Goal: Task Accomplishment & Management: Manage account settings

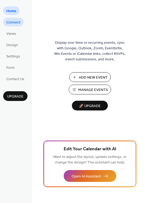
click at [15, 25] on span "Connect" at bounding box center [13, 23] width 14 height 6
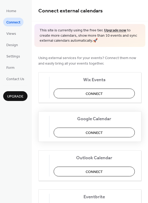
scroll to position [111, 0]
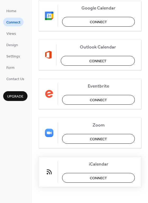
click at [81, 178] on button "Connect" at bounding box center [98, 178] width 73 height 10
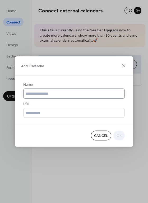
click at [73, 92] on input "text" at bounding box center [73, 94] width 101 height 10
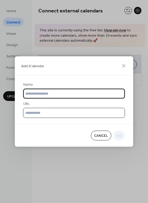
click at [53, 117] on input "text" at bounding box center [73, 113] width 101 height 10
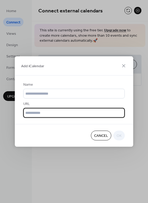
paste input "**********"
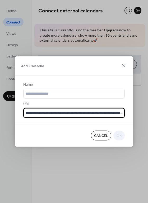
scroll to position [0, 71]
type input "**********"
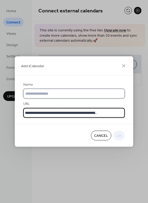
scroll to position [0, 0]
click at [61, 90] on input "text" at bounding box center [73, 94] width 101 height 10
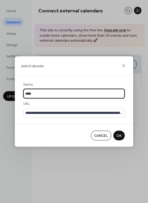
type input "****"
click at [121, 131] on button "OK" at bounding box center [118, 136] width 11 height 10
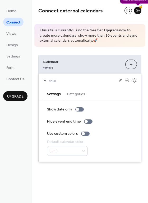
click at [137, 11] on div "🔒" at bounding box center [137, 10] width 7 height 7
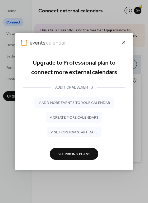
click at [122, 44] on icon at bounding box center [123, 42] width 3 height 3
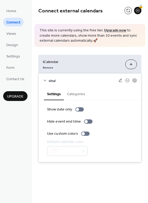
click at [73, 94] on button "Categories" at bounding box center [76, 94] width 24 height 12
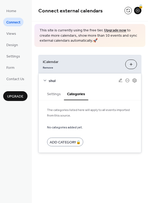
click at [54, 94] on button "Settings" at bounding box center [54, 94] width 20 height 12
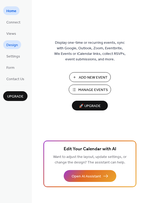
click at [12, 42] on span "Design" at bounding box center [12, 45] width 12 height 6
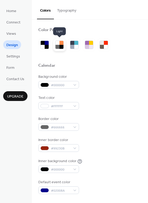
click at [59, 43] on div at bounding box center [57, 43] width 4 height 4
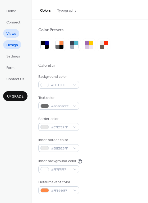
click at [16, 33] on span "Views" at bounding box center [11, 34] width 10 height 6
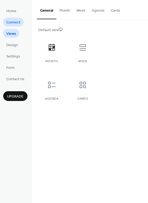
click at [16, 20] on span "Connect" at bounding box center [13, 23] width 14 height 6
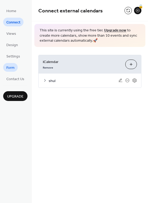
click at [16, 69] on link "Form" at bounding box center [10, 67] width 15 height 9
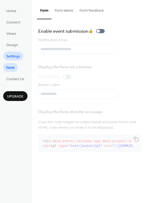
click at [13, 56] on span "Settings" at bounding box center [13, 57] width 14 height 6
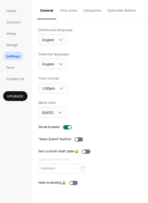
click at [63, 10] on button "Time zone" at bounding box center [68, 9] width 24 height 19
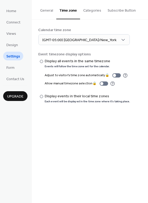
click at [99, 11] on button "Categories" at bounding box center [92, 9] width 24 height 19
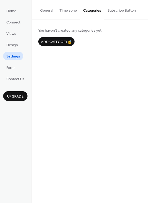
click at [109, 8] on button "Subscribe Button" at bounding box center [121, 9] width 35 height 19
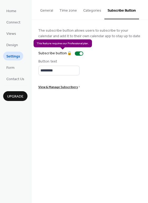
click at [69, 52] on div "Subscribe button 🔒" at bounding box center [61, 54] width 47 height 6
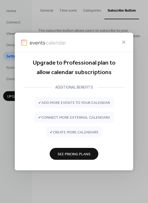
click at [76, 154] on span "See Pricing Plans" at bounding box center [74, 154] width 33 height 6
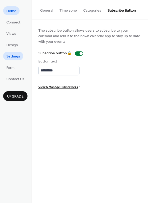
click at [16, 11] on span "Home" at bounding box center [11, 11] width 10 height 6
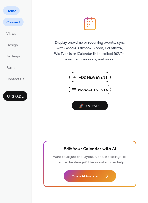
click at [16, 21] on span "Connect" at bounding box center [13, 23] width 14 height 6
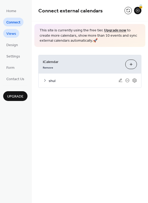
click at [15, 34] on span "Views" at bounding box center [11, 34] width 10 height 6
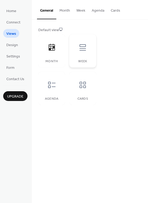
click at [83, 50] on icon at bounding box center [82, 47] width 8 height 8
click at [51, 87] on icon at bounding box center [51, 85] width 8 height 8
click at [82, 91] on div at bounding box center [83, 85] width 16 height 16
click at [58, 88] on div at bounding box center [52, 85] width 16 height 16
click at [56, 48] on div at bounding box center [52, 48] width 16 height 16
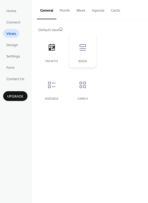
click at [78, 52] on div at bounding box center [83, 48] width 16 height 16
click at [66, 50] on div "Month Week Agenda Cards" at bounding box center [67, 69] width 58 height 71
click at [54, 52] on div at bounding box center [52, 48] width 16 height 16
click at [54, 86] on icon at bounding box center [51, 85] width 8 height 8
drag, startPoint x: 9, startPoint y: 49, endPoint x: 102, endPoint y: 74, distance: 96.0
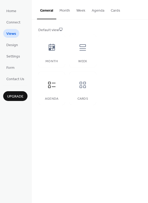
click at [119, 71] on div "Default view Month Week Agenda Cards" at bounding box center [89, 66] width 103 height 78
click at [15, 44] on span "Design" at bounding box center [12, 45] width 12 height 6
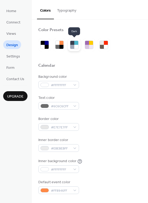
click at [71, 44] on div at bounding box center [72, 43] width 4 height 4
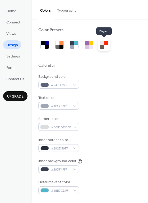
click at [100, 48] on div at bounding box center [102, 47] width 4 height 4
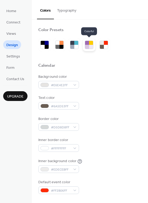
click at [91, 44] on div at bounding box center [91, 43] width 4 height 4
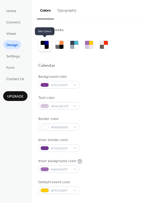
click at [46, 48] on div at bounding box center [47, 47] width 4 height 4
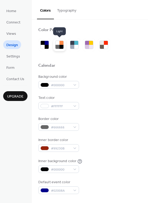
click at [58, 47] on div at bounding box center [57, 47] width 4 height 4
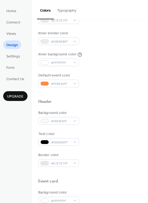
scroll to position [132, 0]
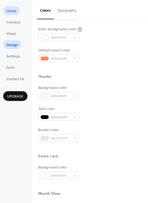
click at [13, 9] on span "Home" at bounding box center [11, 11] width 10 height 6
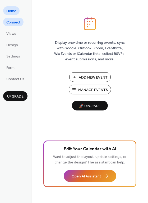
click at [13, 20] on span "Connect" at bounding box center [13, 23] width 14 height 6
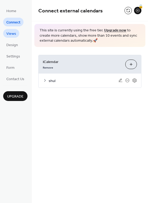
click at [14, 30] on link "Views" at bounding box center [11, 33] width 16 height 9
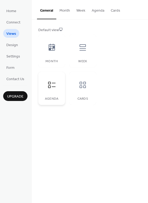
click at [52, 81] on icon at bounding box center [51, 85] width 8 height 8
click at [89, 13] on button "Agenda" at bounding box center [97, 9] width 19 height 19
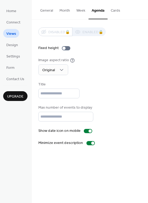
click at [83, 11] on button "Week" at bounding box center [80, 9] width 15 height 19
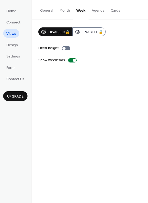
click at [65, 11] on button "Month" at bounding box center [64, 9] width 17 height 19
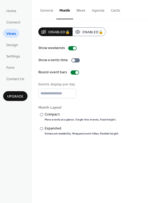
click at [96, 11] on button "Agenda" at bounding box center [97, 9] width 19 height 19
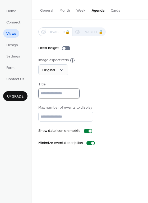
click at [68, 93] on input "text" at bounding box center [58, 94] width 41 height 10
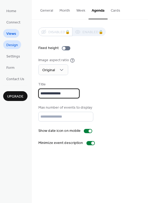
type input "**********"
click at [13, 48] on span "Design" at bounding box center [12, 45] width 12 height 6
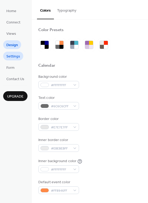
click at [18, 59] on span "Settings" at bounding box center [13, 57] width 14 height 6
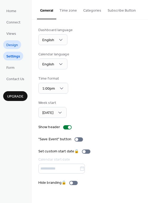
click at [14, 47] on span "Design" at bounding box center [12, 45] width 12 height 6
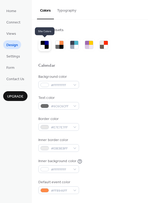
click at [43, 44] on div at bounding box center [43, 43] width 4 height 4
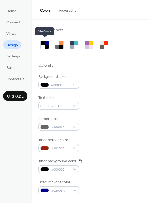
drag, startPoint x: 43, startPoint y: 44, endPoint x: 63, endPoint y: 37, distance: 21.4
click at [68, 37] on div at bounding box center [89, 36] width 103 height 4
click at [60, 40] on div at bounding box center [59, 45] width 13 height 13
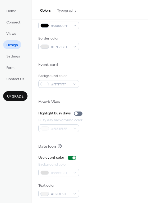
scroll to position [226, 0]
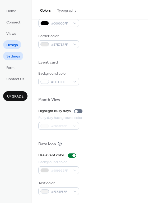
click at [15, 54] on span "Settings" at bounding box center [13, 57] width 14 height 6
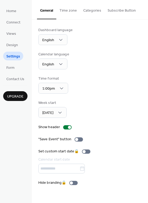
click at [62, 15] on button "Time zone" at bounding box center [68, 9] width 24 height 19
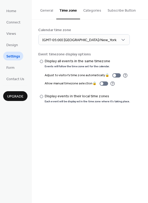
click at [89, 12] on button "Categories" at bounding box center [92, 9] width 24 height 19
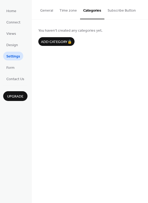
click at [71, 11] on button "Time zone" at bounding box center [68, 9] width 24 height 19
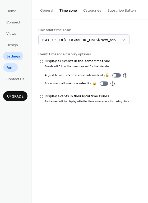
click at [13, 68] on span "Form" at bounding box center [10, 68] width 8 height 6
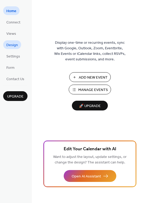
click at [12, 40] on link "Design" at bounding box center [12, 44] width 18 height 9
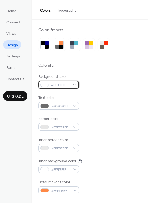
click at [71, 84] on div "#FFFFFFFF" at bounding box center [58, 85] width 41 height 8
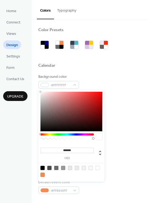
drag, startPoint x: 81, startPoint y: 150, endPoint x: 31, endPoint y: 148, distance: 50.4
click at [31, 148] on body "Home Connect Views Design Settings Form Contact Us Upgrade Design Upgrade Color…" at bounding box center [74, 101] width 148 height 203
click at [124, 67] on div "Calendar" at bounding box center [89, 66] width 103 height 7
click at [75, 84] on div "#FFFFFFFF" at bounding box center [58, 85] width 41 height 8
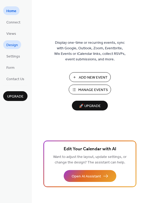
drag, startPoint x: 10, startPoint y: 47, endPoint x: 15, endPoint y: 47, distance: 4.2
click at [10, 47] on span "Design" at bounding box center [12, 45] width 12 height 6
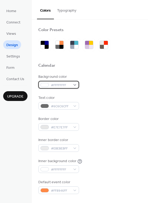
click at [64, 83] on span "#FFFFFFFF" at bounding box center [61, 86] width 20 height 6
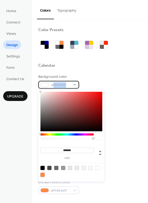
click at [63, 83] on span "#FFFFFFFF" at bounding box center [61, 86] width 20 height 6
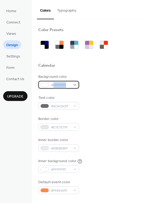
drag, startPoint x: 60, startPoint y: 90, endPoint x: 61, endPoint y: 85, distance: 5.6
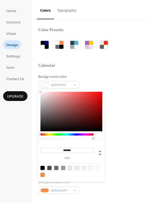
drag, startPoint x: 61, startPoint y: 85, endPoint x: 56, endPoint y: 150, distance: 65.1
click at [56, 150] on input "*******" at bounding box center [66, 151] width 53 height 6
click at [69, 150] on input "*******" at bounding box center [66, 151] width 53 height 6
paste input
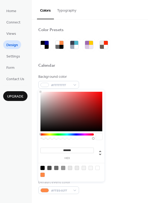
type input "*******"
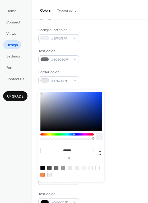
scroll to position [79, 0]
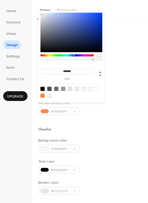
click at [104, 112] on div "Default event color #FF8946FF" at bounding box center [89, 108] width 103 height 15
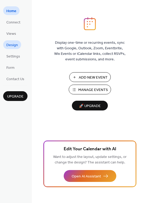
click at [13, 46] on span "Design" at bounding box center [12, 45] width 12 height 6
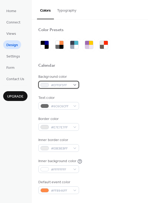
click at [62, 84] on span "#EFF0F3FF" at bounding box center [61, 86] width 20 height 6
click at [61, 85] on span "#EFF0F3FF" at bounding box center [61, 86] width 20 height 6
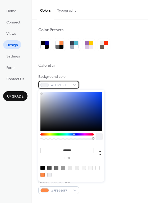
click at [61, 85] on span "#EFF0F3FF" at bounding box center [61, 86] width 20 height 6
click at [78, 151] on input "*******" at bounding box center [66, 151] width 53 height 6
paste input "*"
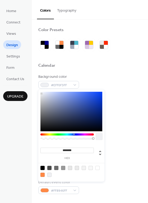
type input "*******"
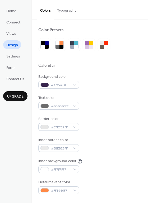
click at [127, 67] on div "Calendar" at bounding box center [89, 66] width 103 height 7
click at [72, 105] on div "#6C6C6CFF" at bounding box center [58, 106] width 41 height 8
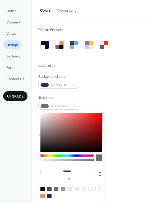
click at [98, 187] on div at bounding box center [97, 189] width 4 height 4
type input "*******"
click at [98, 190] on div at bounding box center [97, 189] width 4 height 4
click at [81, 174] on input "*******" at bounding box center [66, 172] width 53 height 6
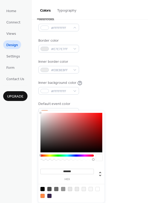
scroll to position [79, 0]
